Goal: Navigation & Orientation: Go to known website

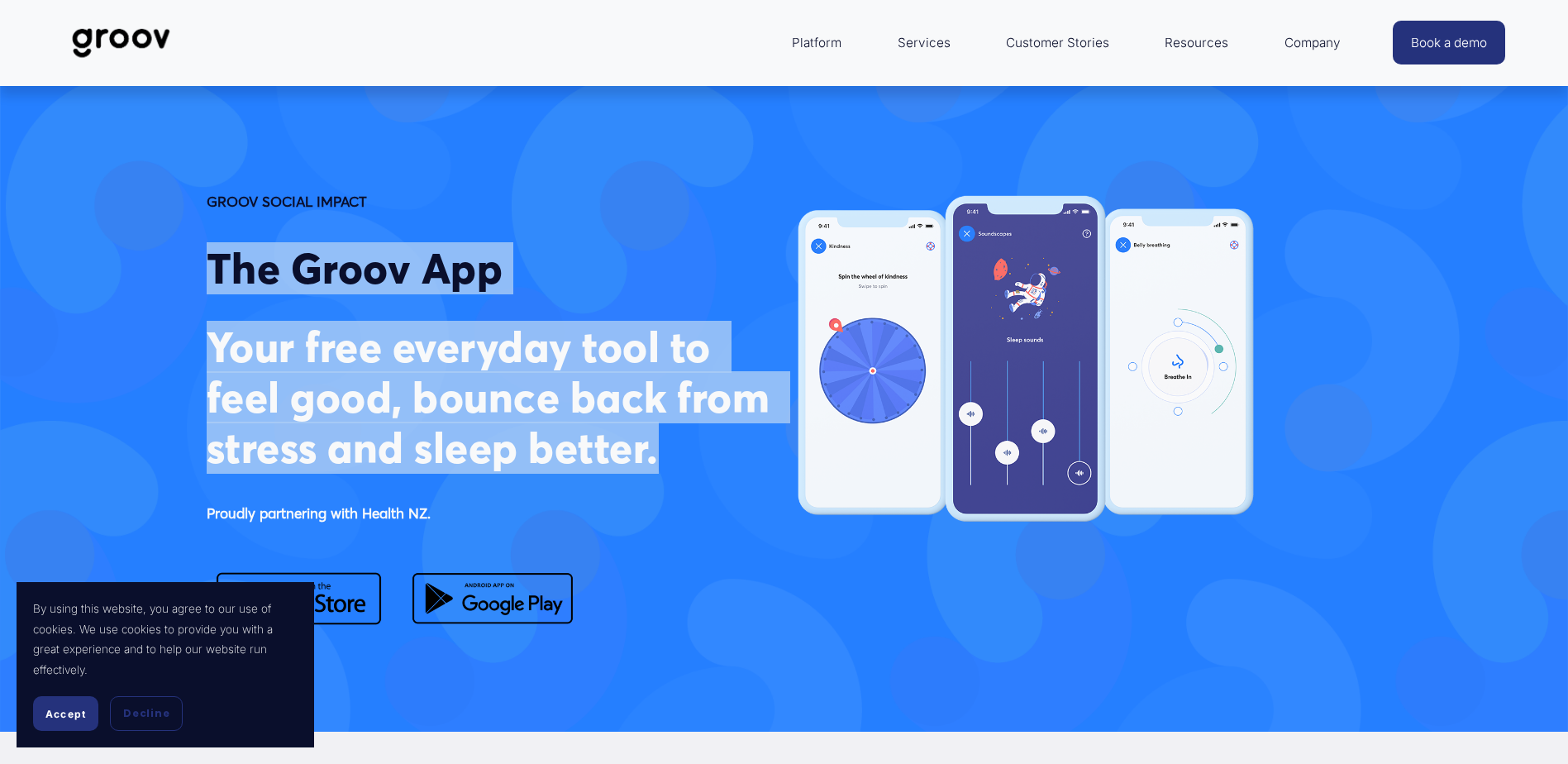
drag, startPoint x: 667, startPoint y: 462, endPoint x: 197, endPoint y: 280, distance: 504.0
click at [197, 280] on div "GROOV SOCIAL IMPACT The Groov App Your free everyday tool to feel good, bounce …" at bounding box center [784, 408] width 1568 height 438
copy div "The Groov App Your free everyday tool to feel good, bounce back from stress and…"
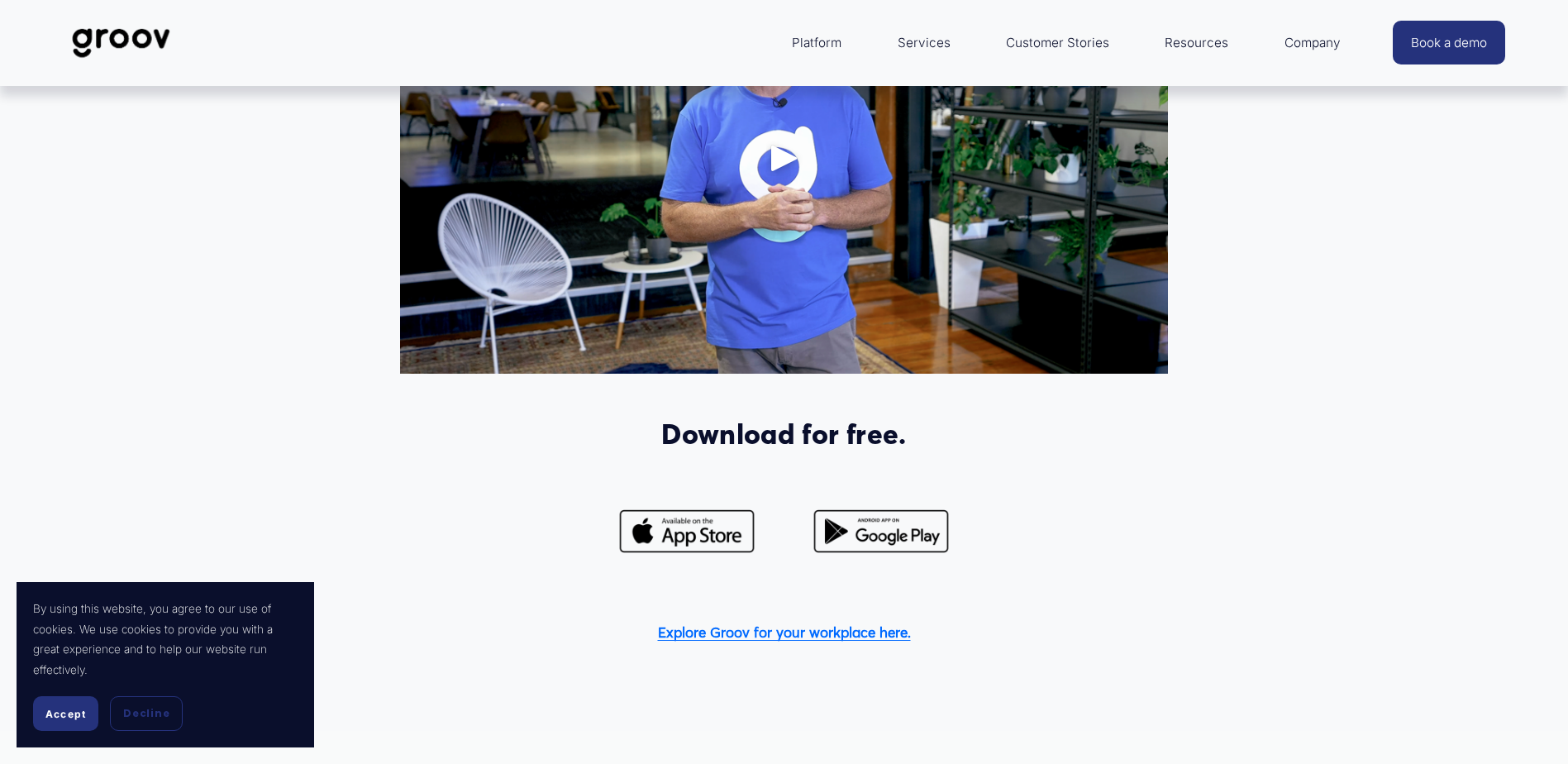
scroll to position [826, 0]
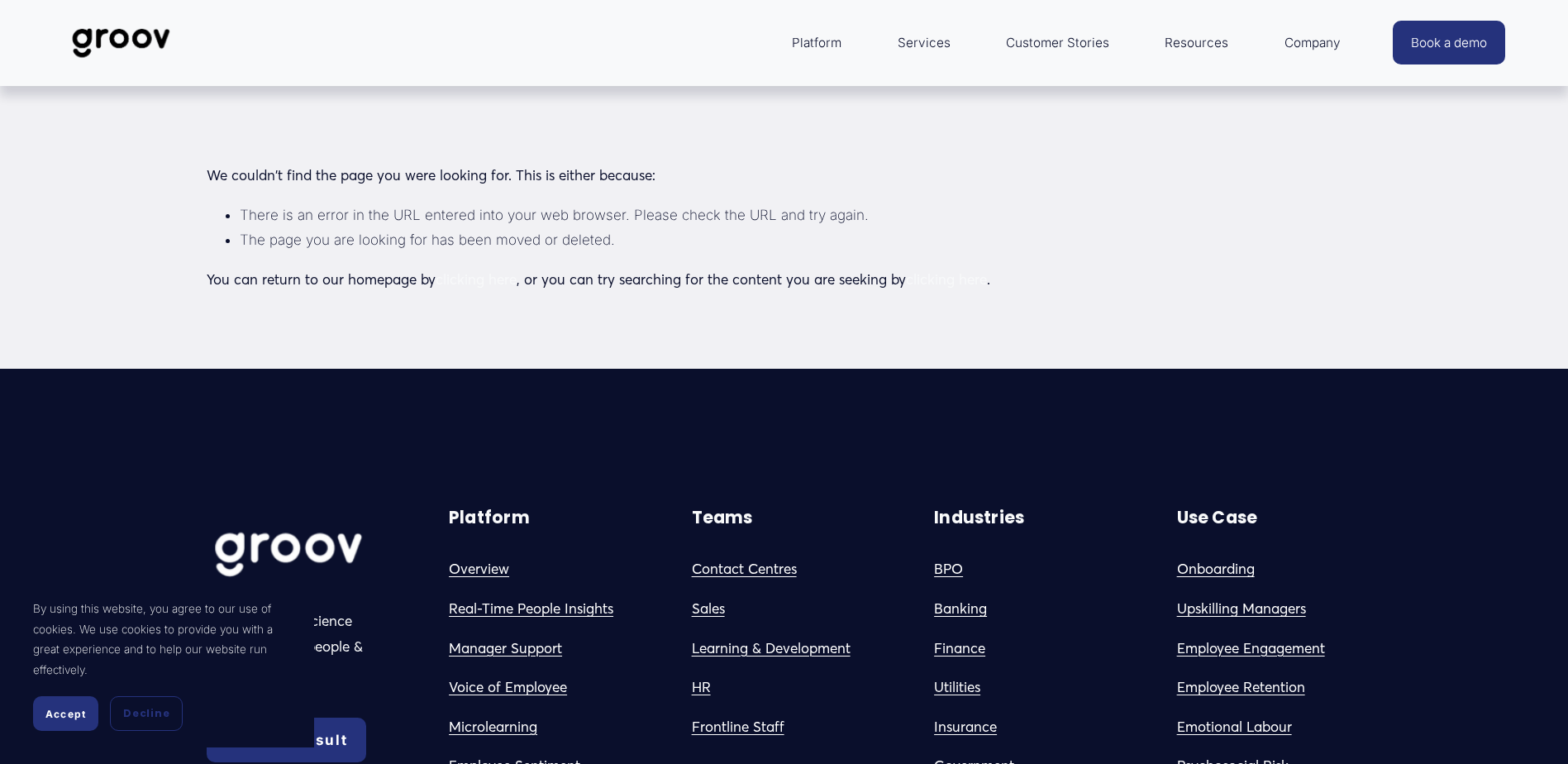
click at [95, 32] on img at bounding box center [121, 43] width 117 height 54
